Goal: Task Accomplishment & Management: Use online tool/utility

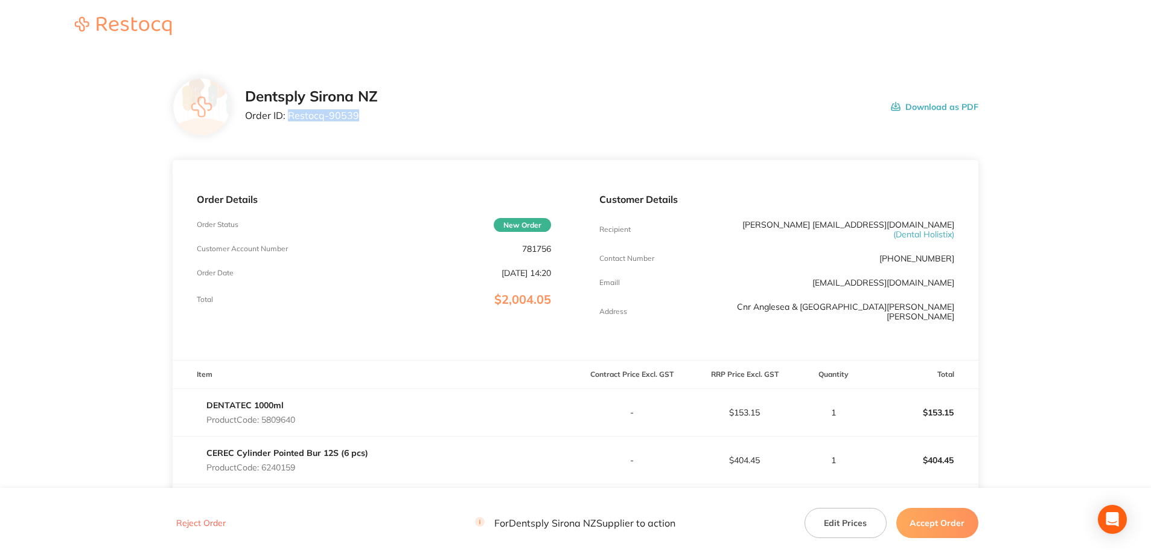
drag, startPoint x: 337, startPoint y: 118, endPoint x: 289, endPoint y: 118, distance: 48.3
click at [289, 118] on p "Order ID: Restocq- 90539" at bounding box center [311, 115] width 133 height 11
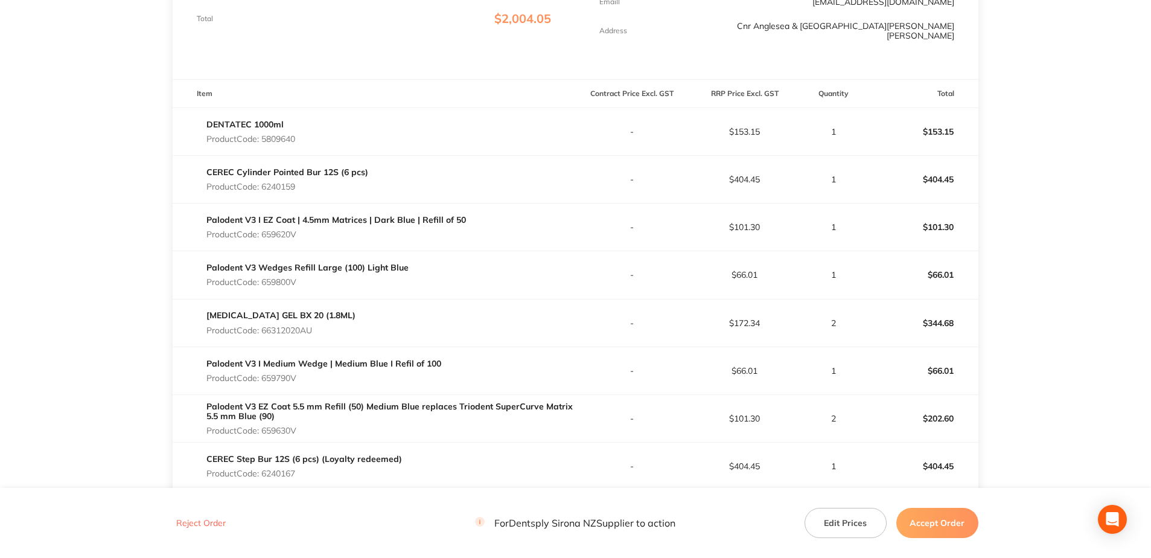
scroll to position [241, 0]
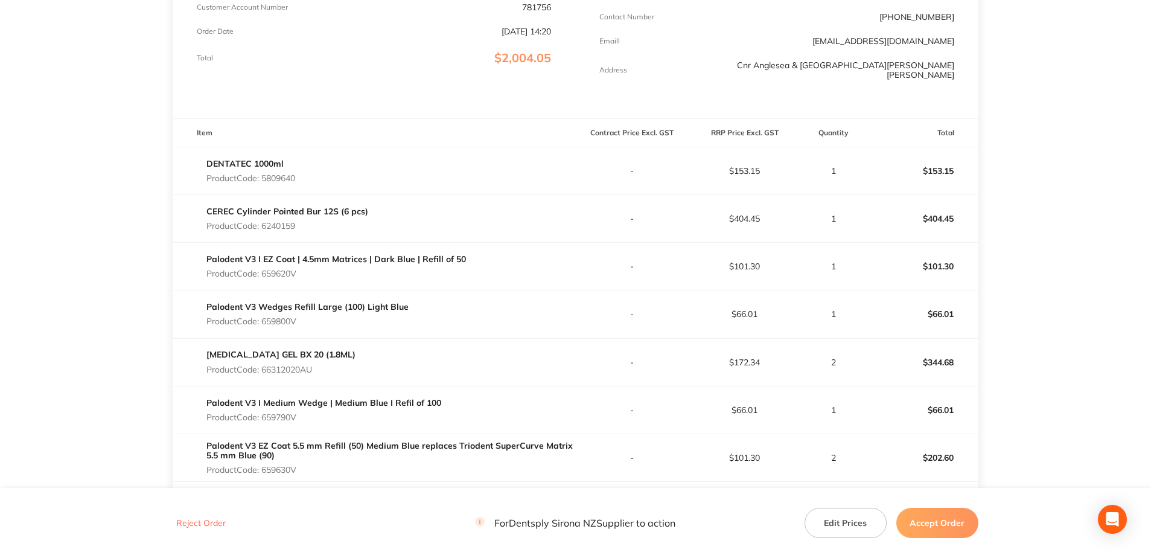
drag, startPoint x: 299, startPoint y: 181, endPoint x: 264, endPoint y: 182, distance: 34.4
click at [264, 182] on div "DENTATEC 1000ml Product Code: 5809640" at bounding box center [374, 171] width 403 height 34
copy p "5809640"
drag, startPoint x: 301, startPoint y: 230, endPoint x: 263, endPoint y: 228, distance: 38.1
click at [263, 228] on p "Product Code: 6240159" at bounding box center [287, 226] width 162 height 10
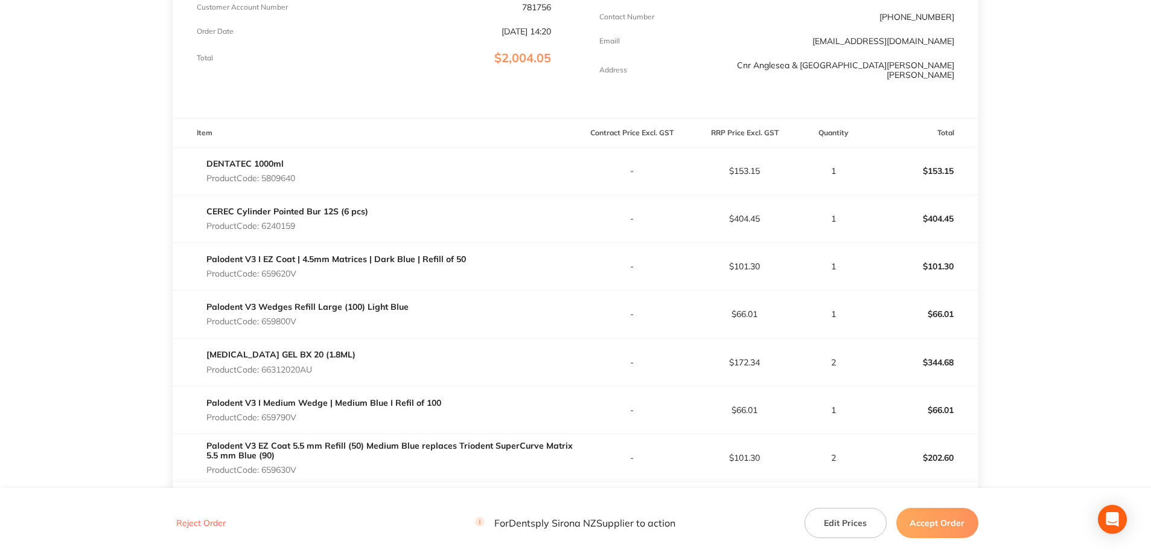
copy p "6240159"
drag, startPoint x: 287, startPoint y: 276, endPoint x: 266, endPoint y: 276, distance: 21.7
click at [266, 276] on p "Product Code: 659620V" at bounding box center [336, 274] width 260 height 10
copy p "659620V"
drag, startPoint x: 300, startPoint y: 322, endPoint x: 264, endPoint y: 325, distance: 35.7
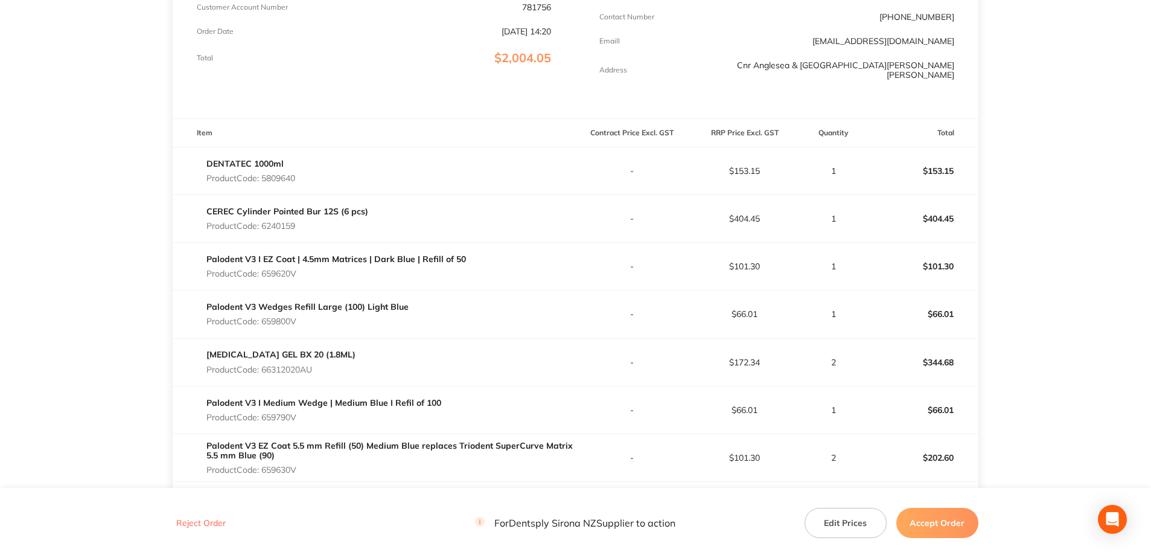
click at [264, 325] on p "Product Code: 659800V" at bounding box center [307, 321] width 202 height 10
copy p "659800V"
drag, startPoint x: 317, startPoint y: 376, endPoint x: 262, endPoint y: 377, distance: 55.5
click at [262, 377] on div "[MEDICAL_DATA] GEL BX 20 (1.8ML) Product Code: 66312020AU" at bounding box center [374, 362] width 403 height 34
copy p "66312020AU"
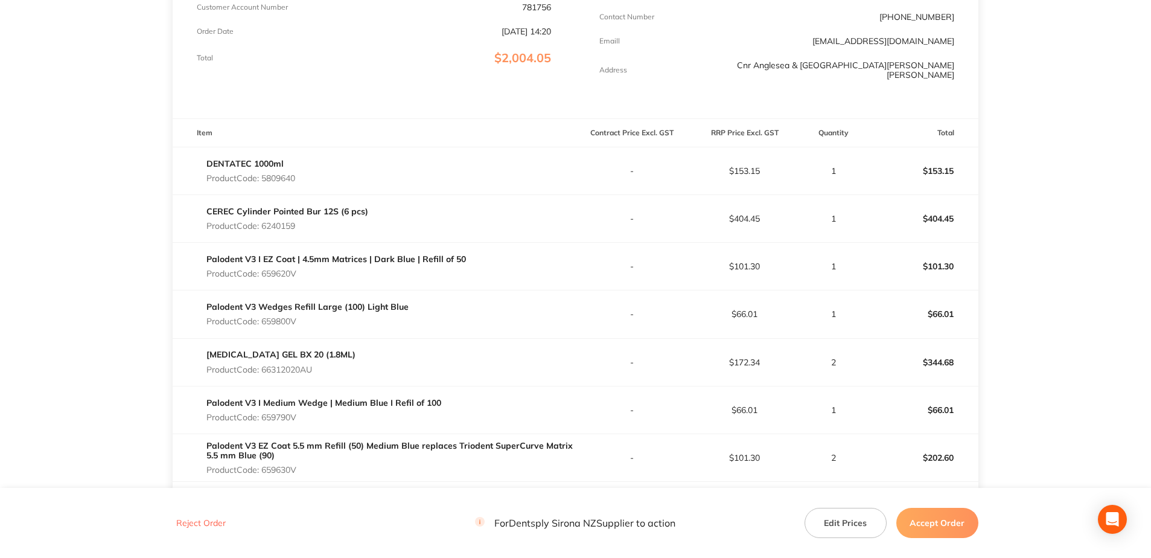
drag, startPoint x: 302, startPoint y: 419, endPoint x: 266, endPoint y: 419, distance: 36.2
click at [266, 419] on p "Product Code: 659790V" at bounding box center [323, 417] width 235 height 10
copy p "659790V"
drag, startPoint x: 301, startPoint y: 466, endPoint x: 265, endPoint y: 466, distance: 36.2
click at [265, 466] on p "Product Code: 659630V" at bounding box center [390, 470] width 369 height 10
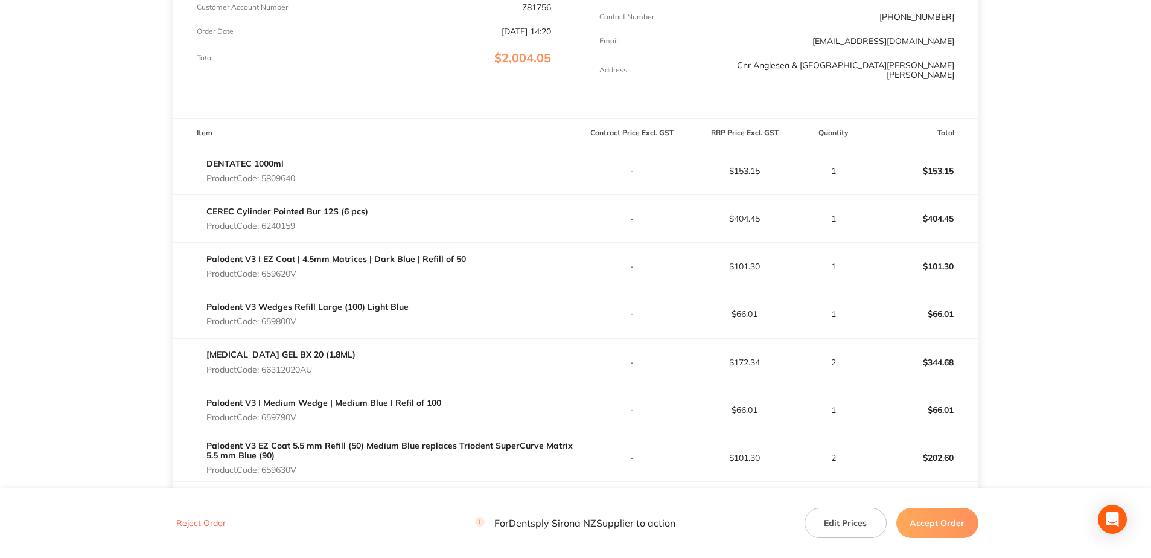
copy p "659630V"
click at [914, 530] on button "Accept Order" at bounding box center [937, 523] width 82 height 30
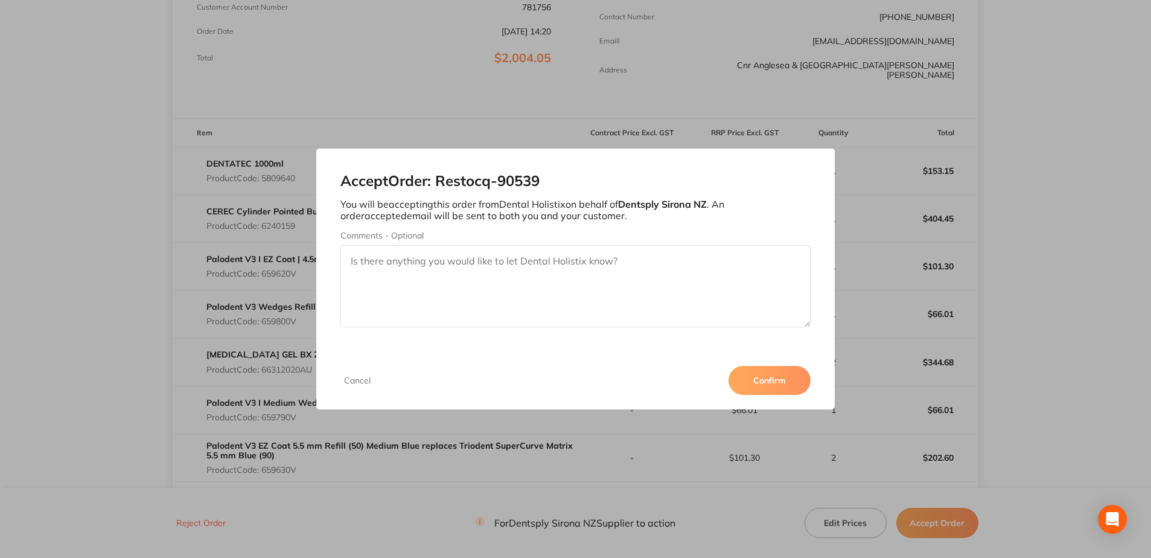
click at [765, 390] on button "Confirm" at bounding box center [769, 380] width 82 height 29
